Goal: Navigation & Orientation: Find specific page/section

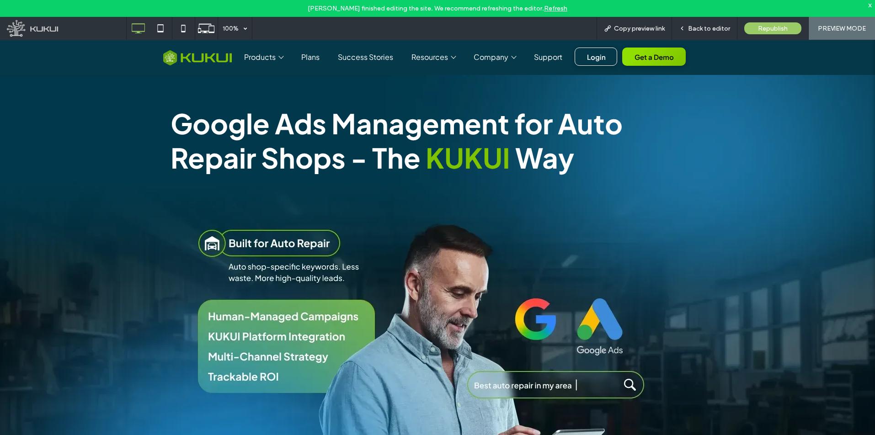
click at [547, 5] on link "Refresh" at bounding box center [555, 9] width 23 height 8
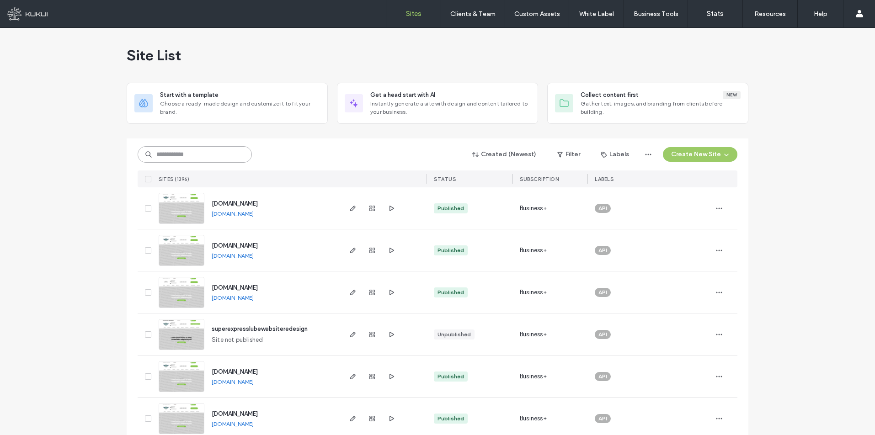
click at [188, 154] on input at bounding box center [195, 154] width 114 height 16
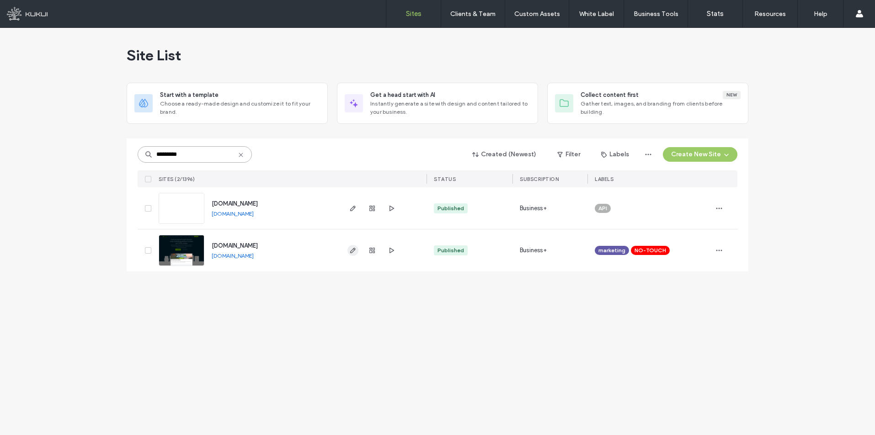
type input "*********"
click at [353, 247] on icon "button" at bounding box center [352, 250] width 7 height 7
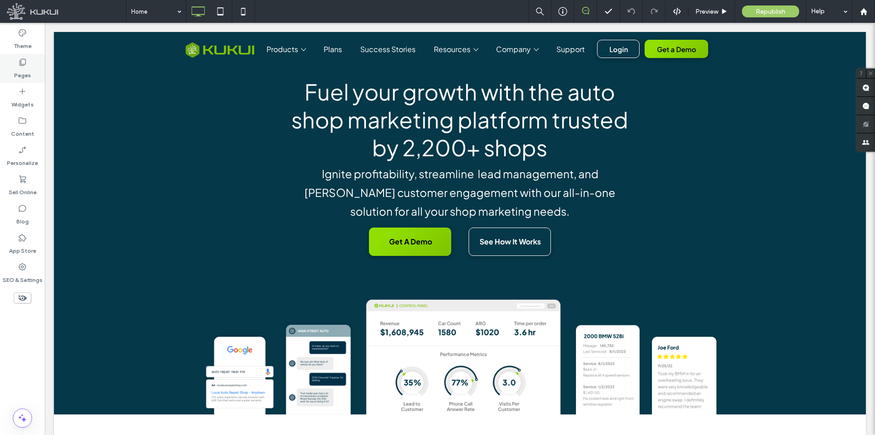
click at [27, 69] on label "Pages" at bounding box center [22, 73] width 17 height 13
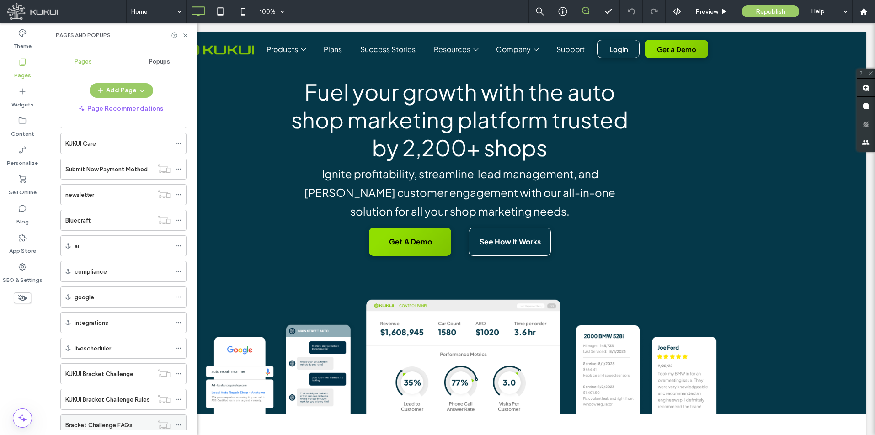
scroll to position [1446, 0]
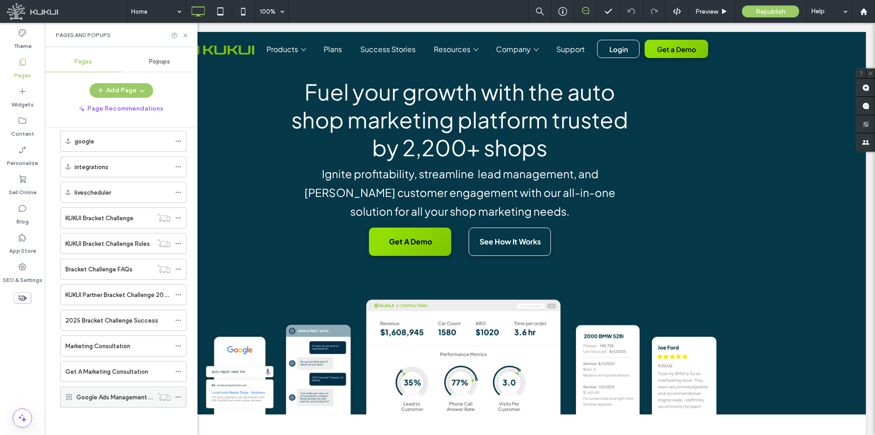
click at [118, 396] on label "Google Ads Management for Auto Repair Shops" at bounding box center [142, 398] width 133 height 16
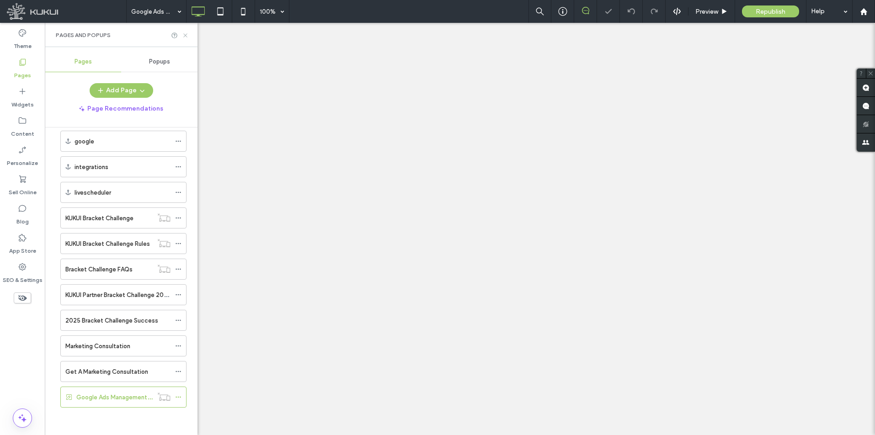
click at [184, 35] on icon at bounding box center [185, 35] width 7 height 7
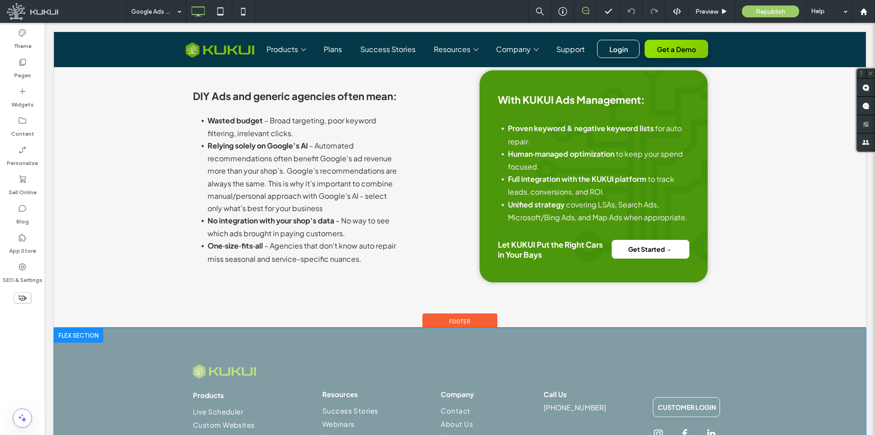
scroll to position [2212, 0]
